Goal: Communication & Community: Answer question/provide support

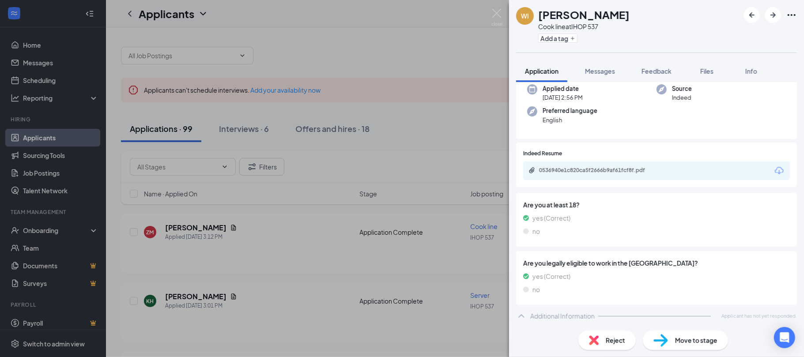
scroll to position [95, 0]
click at [587, 165] on div "0536940e1c820ca5f2666b9af61fcf8f.pdf" at bounding box center [656, 169] width 267 height 19
click at [578, 168] on div "0536940e1c820ca5f2666b9af61fcf8f.pdf" at bounding box center [601, 168] width 124 height 7
click at [609, 341] on span "Reject" at bounding box center [615, 340] width 19 height 10
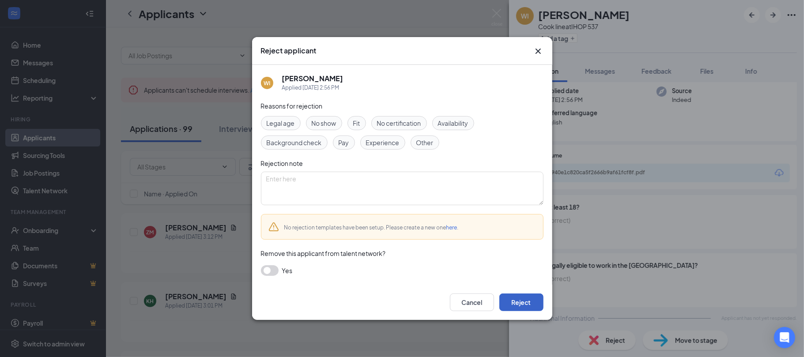
click at [520, 306] on button "Reject" at bounding box center [521, 302] width 44 height 18
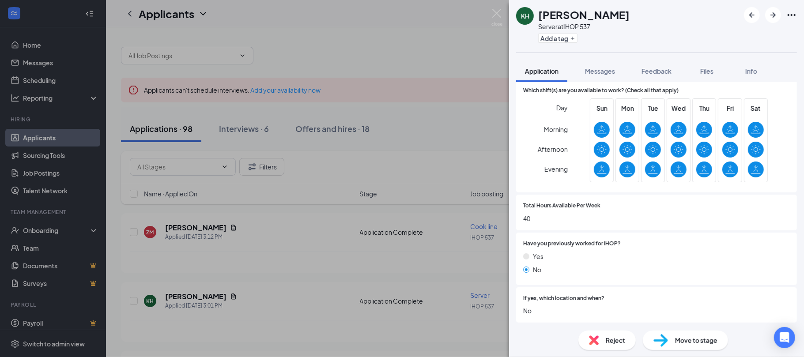
scroll to position [305, 0]
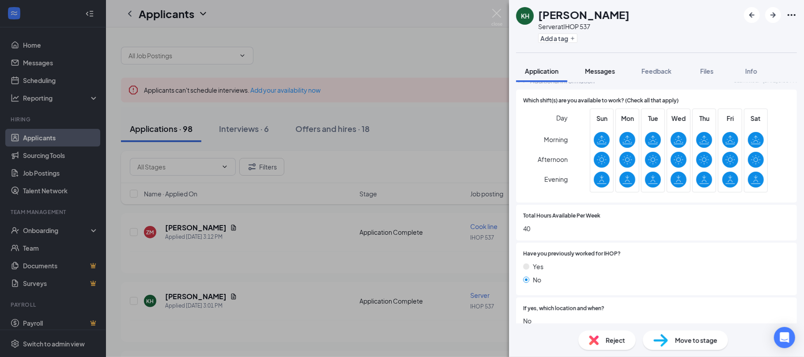
click at [603, 70] on span "Messages" at bounding box center [600, 71] width 30 height 8
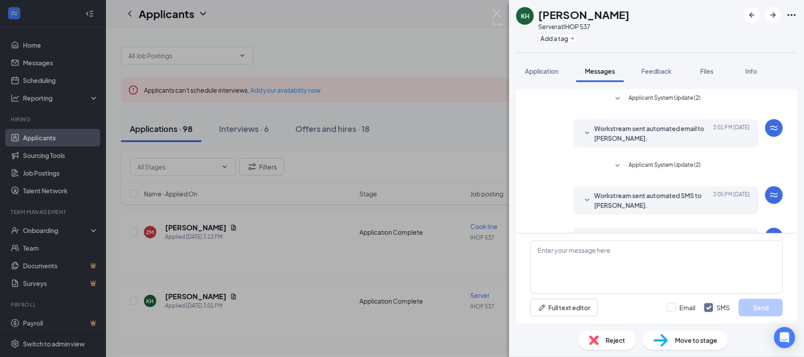
scroll to position [32, 0]
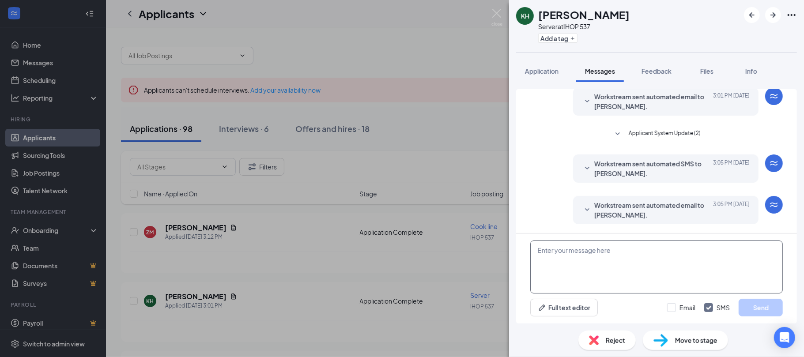
click at [554, 252] on textarea at bounding box center [656, 267] width 252 height 53
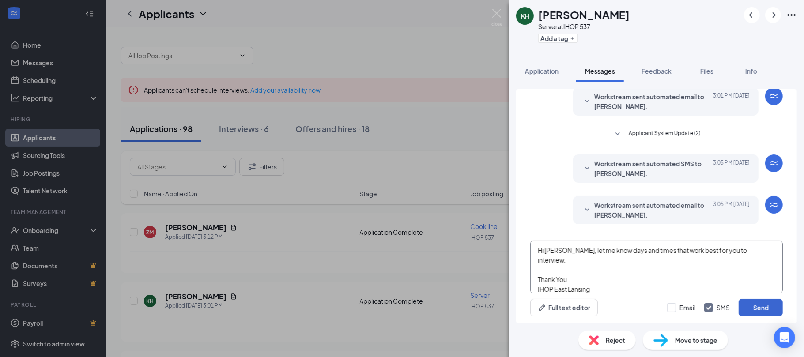
type textarea "Hi [PERSON_NAME], let me know days and times that work best for you to intervie…"
click at [763, 306] on button "Send" at bounding box center [760, 308] width 44 height 18
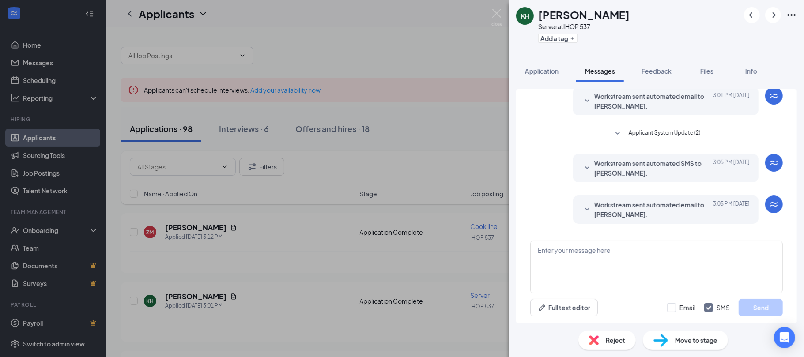
scroll to position [128, 0]
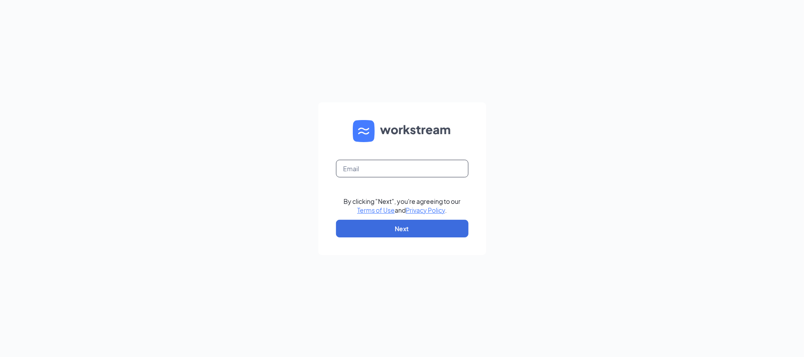
click at [409, 173] on input "text" at bounding box center [402, 169] width 132 height 18
type input "store537@chenegaih.com"
click at [394, 231] on button "Next" at bounding box center [402, 229] width 132 height 18
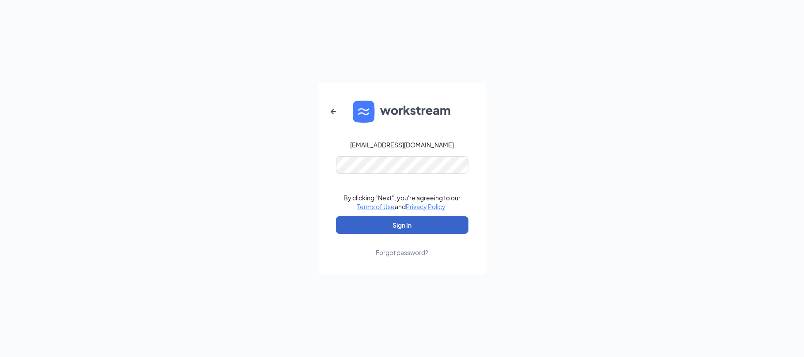
click at [396, 224] on button "Sign In" at bounding box center [402, 225] width 132 height 18
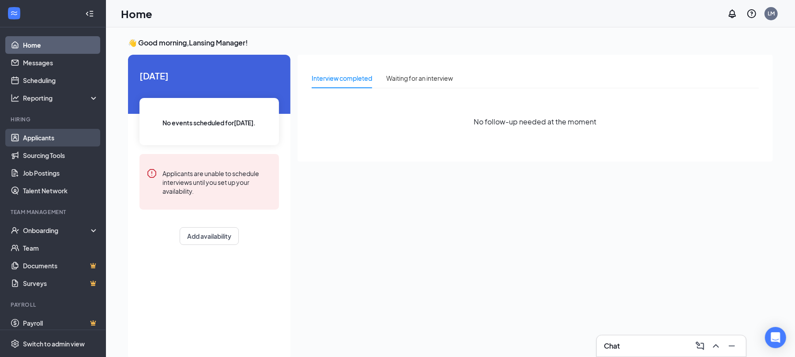
click at [47, 138] on link "Applicants" at bounding box center [60, 138] width 75 height 18
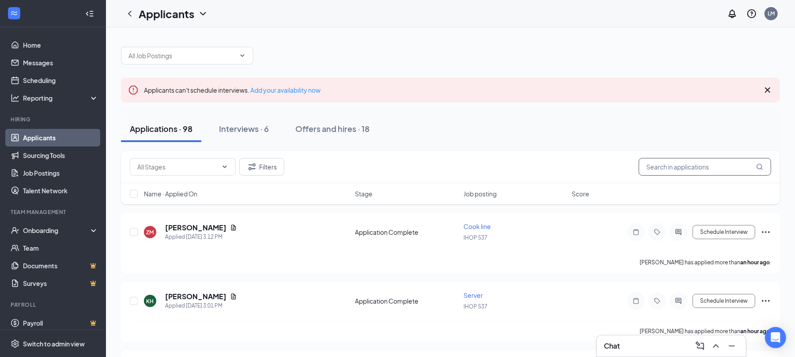
click at [648, 165] on input "text" at bounding box center [705, 167] width 132 height 18
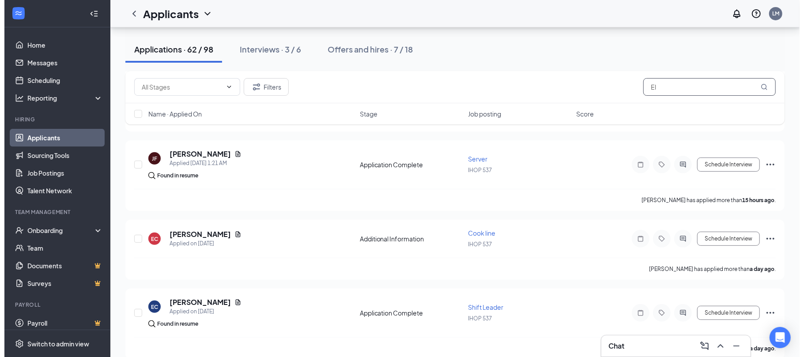
scroll to position [165, 0]
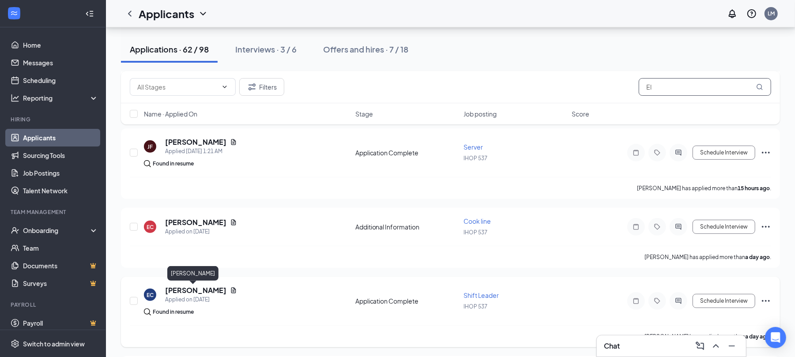
type input "El"
click at [190, 290] on h5 "[PERSON_NAME]" at bounding box center [195, 291] width 61 height 10
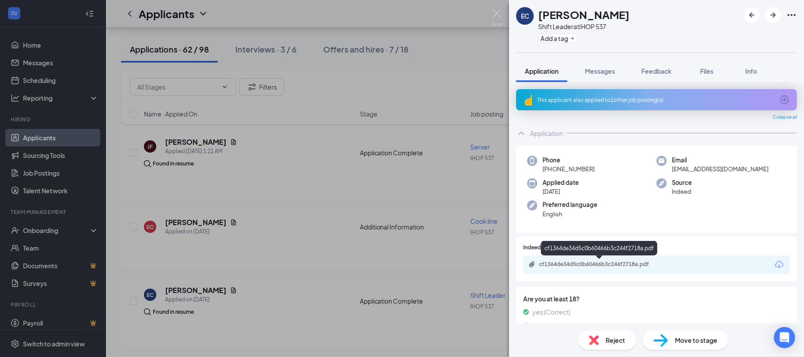
click at [600, 262] on div "cf1364de34d5c0b60466b3c244f2718a.pdf" at bounding box center [601, 264] width 124 height 7
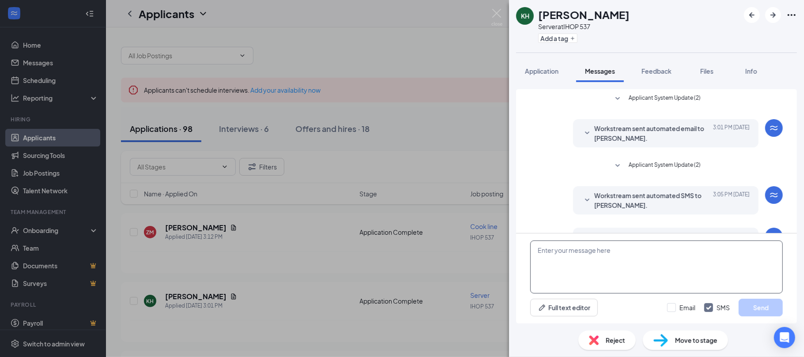
click at [597, 265] on textarea at bounding box center [656, 267] width 252 height 53
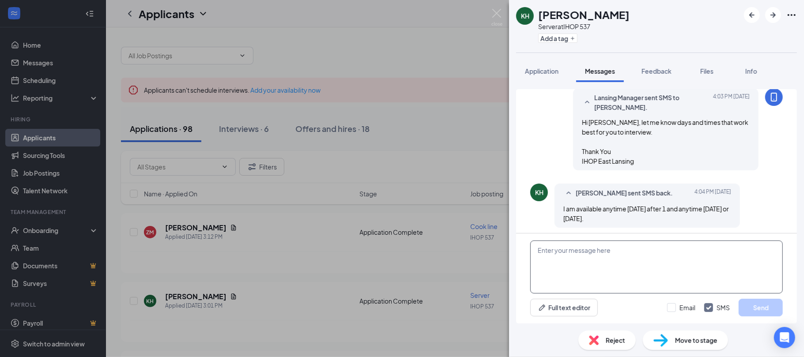
scroll to position [184, 0]
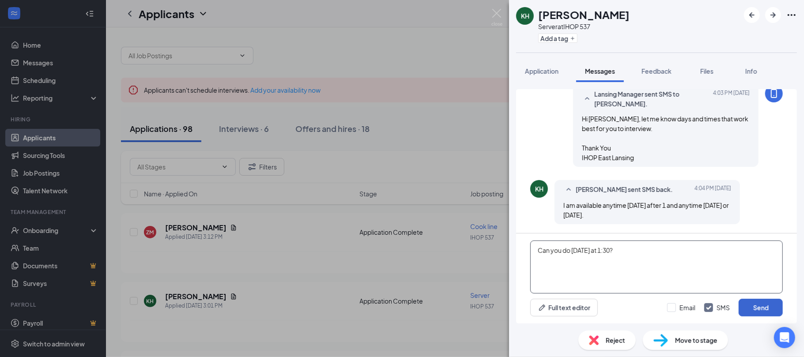
type textarea "Can you do [DATE] at 1:30?"
click at [745, 305] on button "Send" at bounding box center [760, 308] width 44 height 18
